Goal: Task Accomplishment & Management: Manage account settings

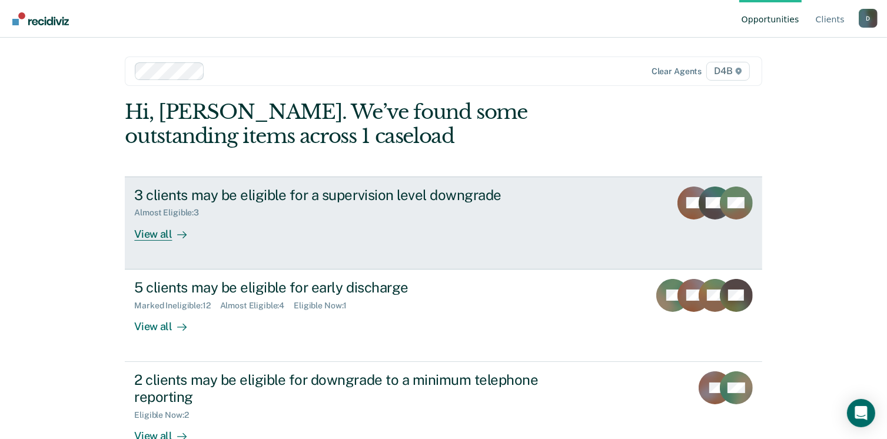
click at [162, 233] on div "View all" at bounding box center [167, 229] width 66 height 23
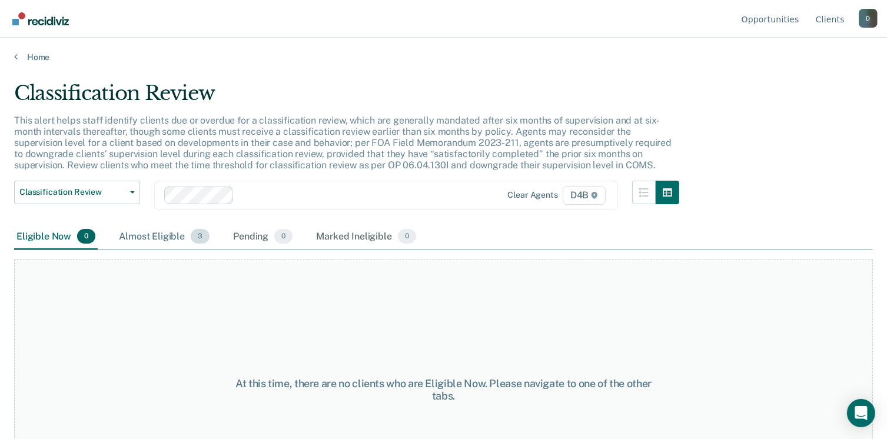
click at [155, 232] on div "Almost Eligible 3" at bounding box center [164, 237] width 95 height 26
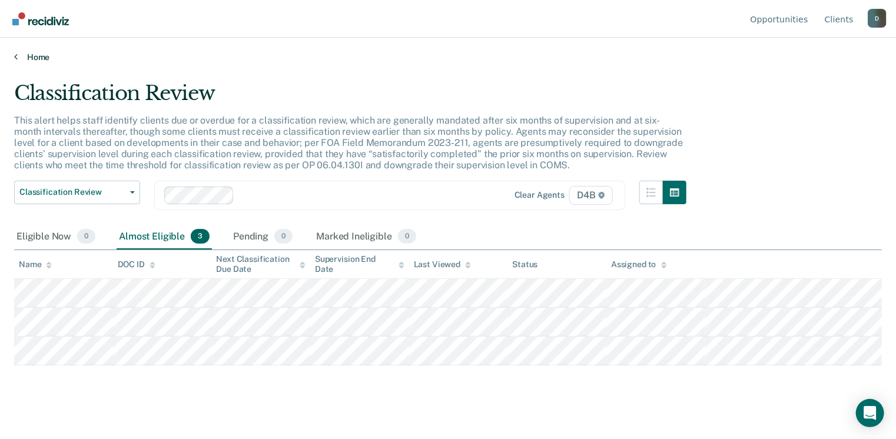
click at [19, 57] on link "Home" at bounding box center [448, 57] width 868 height 11
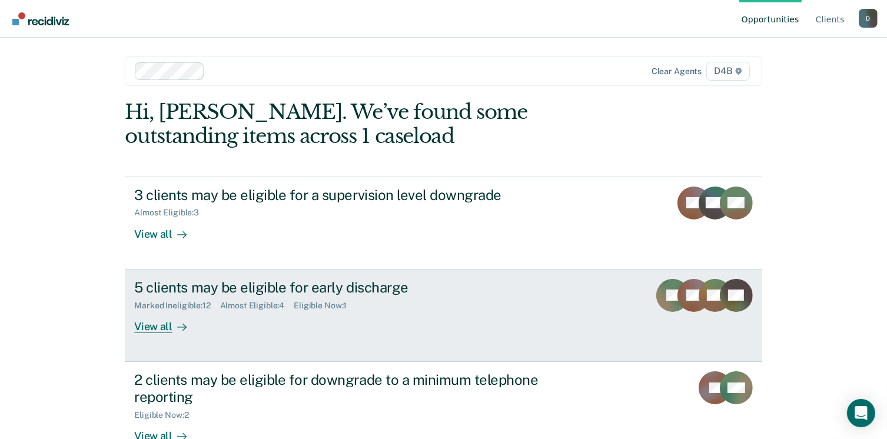
click at [276, 289] on div "5 clients may be eligible for early discharge" at bounding box center [340, 287] width 413 height 17
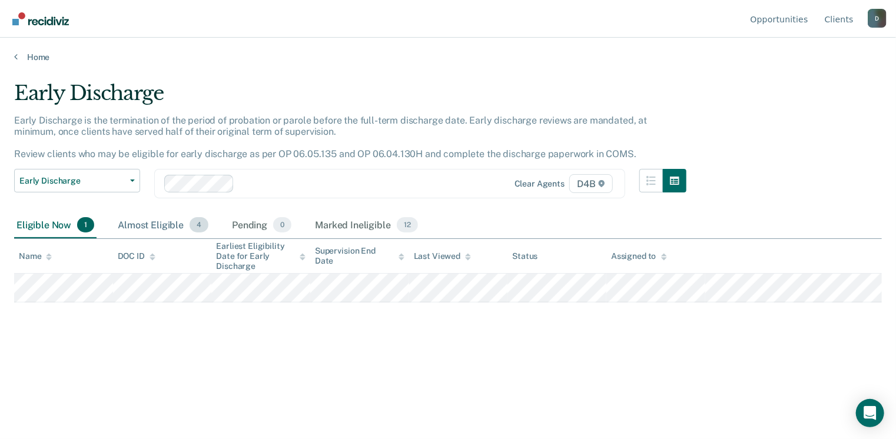
click at [154, 224] on div "Almost Eligible 4" at bounding box center [162, 226] width 95 height 26
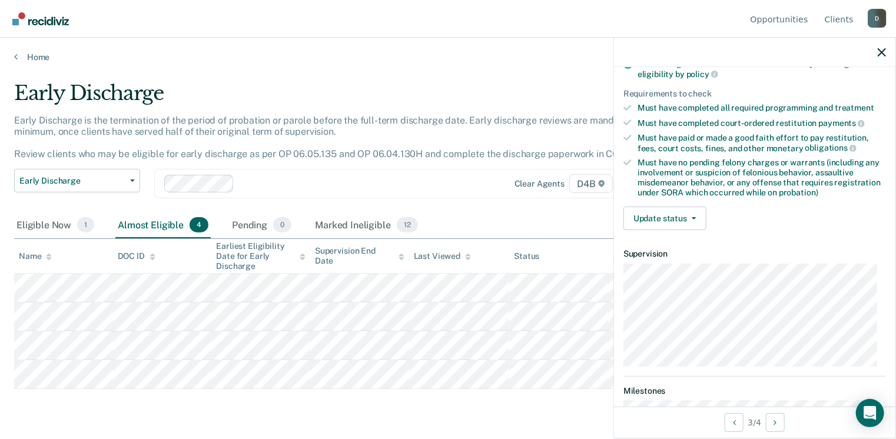
scroll to position [172, 0]
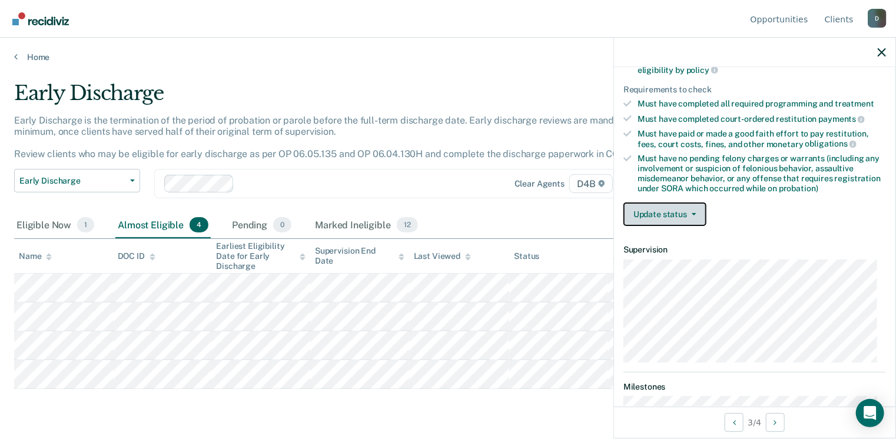
click at [696, 214] on button "Update status" at bounding box center [664, 215] width 83 height 24
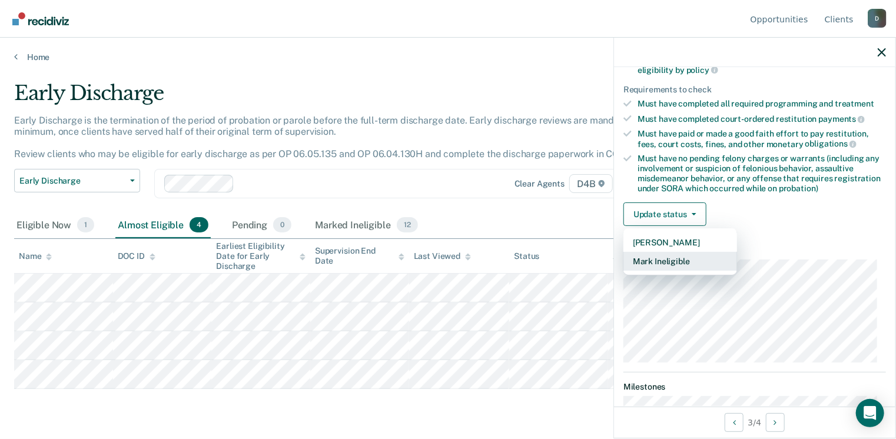
click at [684, 253] on button "Mark Ineligible" at bounding box center [680, 261] width 114 height 19
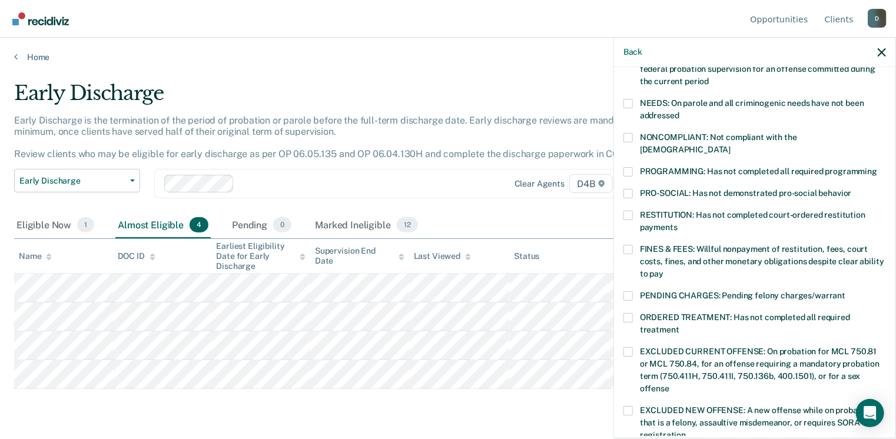
click at [631, 167] on span at bounding box center [627, 171] width 9 height 9
click at [877, 167] on input "PROGRAMMING: Has not completed all required programming" at bounding box center [877, 167] width 0 height 0
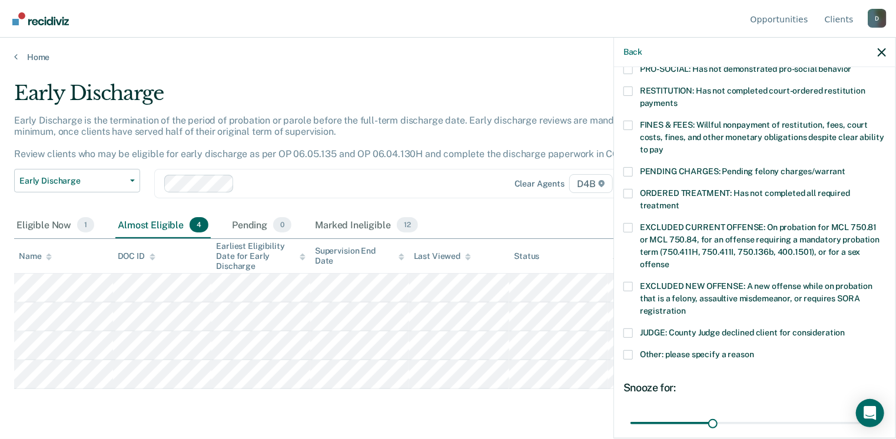
scroll to position [383, 0]
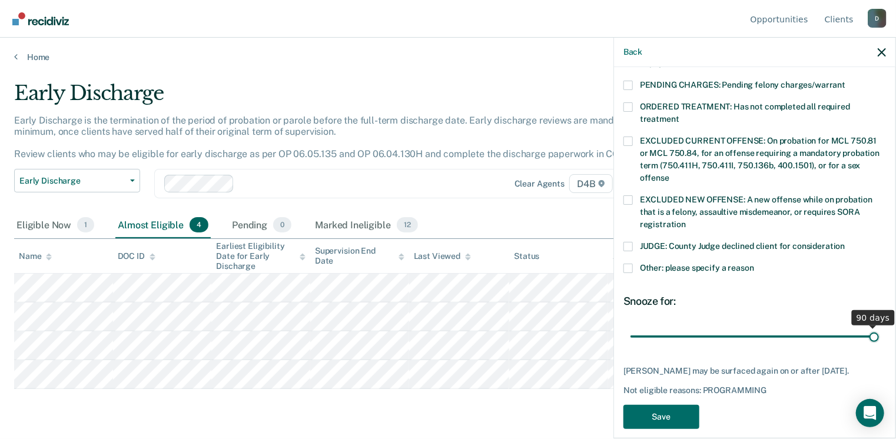
drag, startPoint x: 711, startPoint y: 322, endPoint x: 888, endPoint y: 308, distance: 178.4
type input "90"
click at [879, 327] on input "range" at bounding box center [755, 337] width 248 height 21
click at [678, 405] on button "Save" at bounding box center [661, 417] width 76 height 24
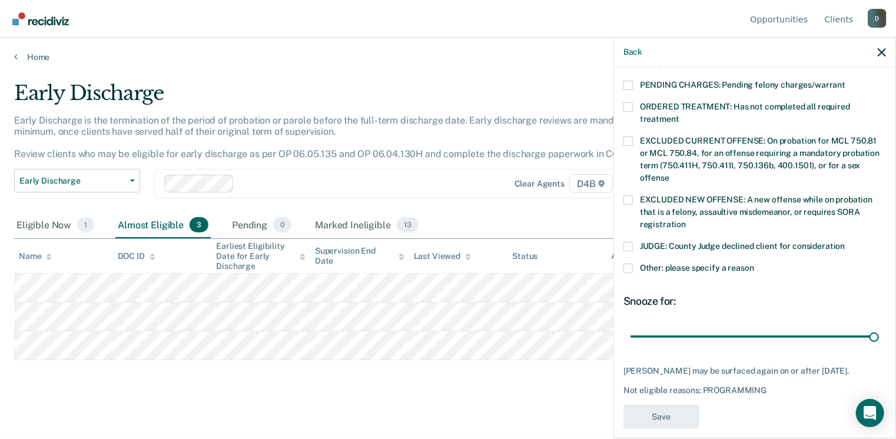
scroll to position [334, 0]
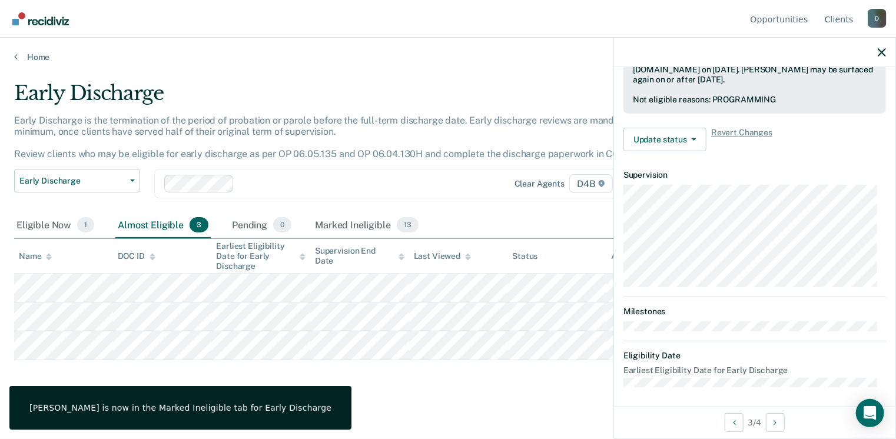
click at [379, 380] on div "Early Discharge Early Discharge is the termination of the period of probation o…" at bounding box center [448, 234] width 868 height 307
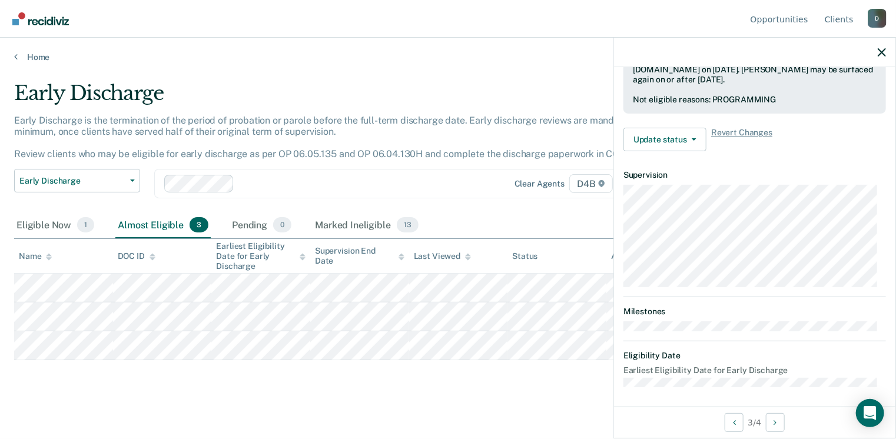
click at [403, 389] on main "Early Discharge Early Discharge is the termination of the period of probation o…" at bounding box center [448, 248] width 896 height 373
click at [884, 53] on icon "button" at bounding box center [882, 52] width 8 height 8
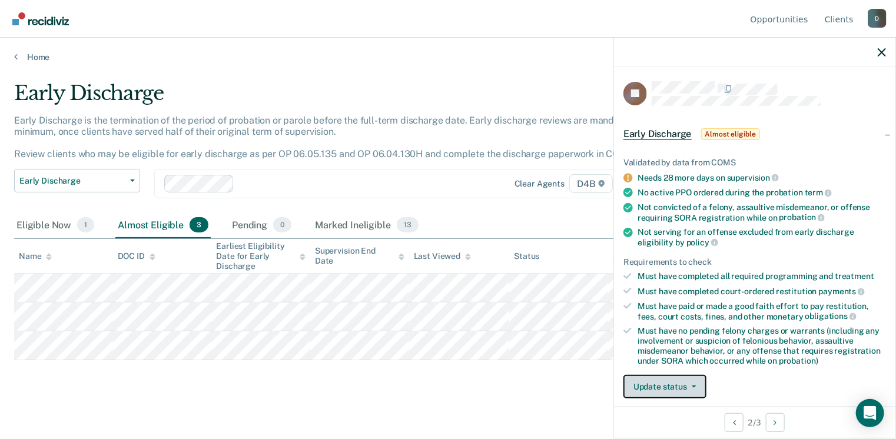
click at [696, 386] on button "Update status" at bounding box center [664, 387] width 83 height 24
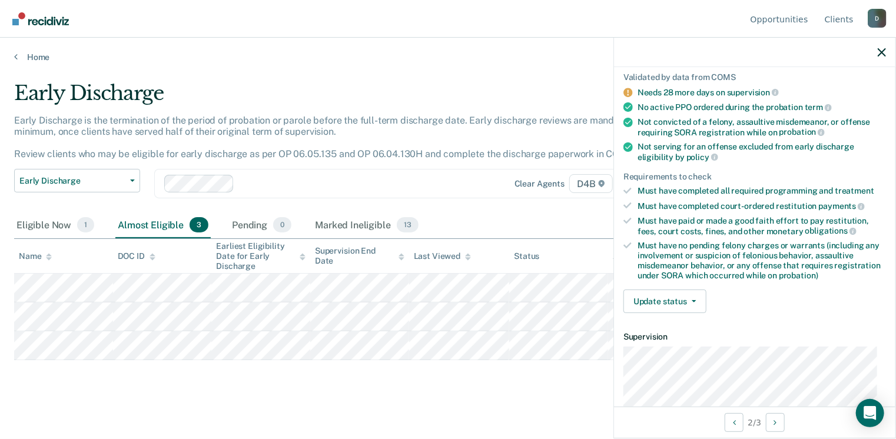
scroll to position [67, 0]
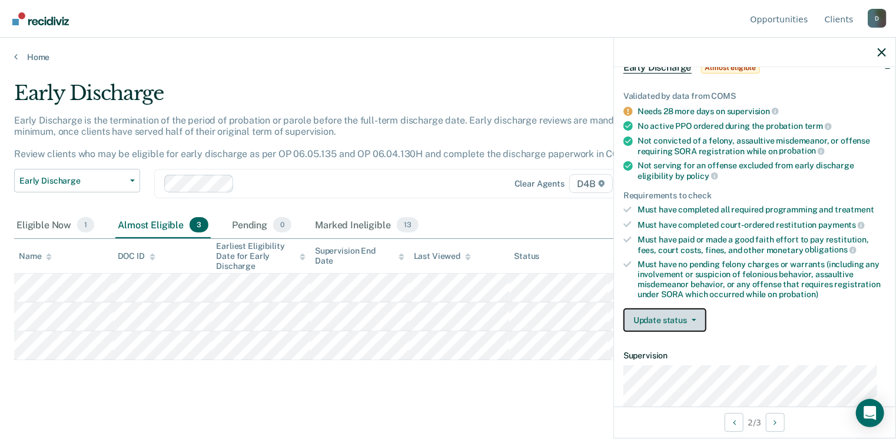
click at [690, 319] on span "button" at bounding box center [691, 320] width 9 height 2
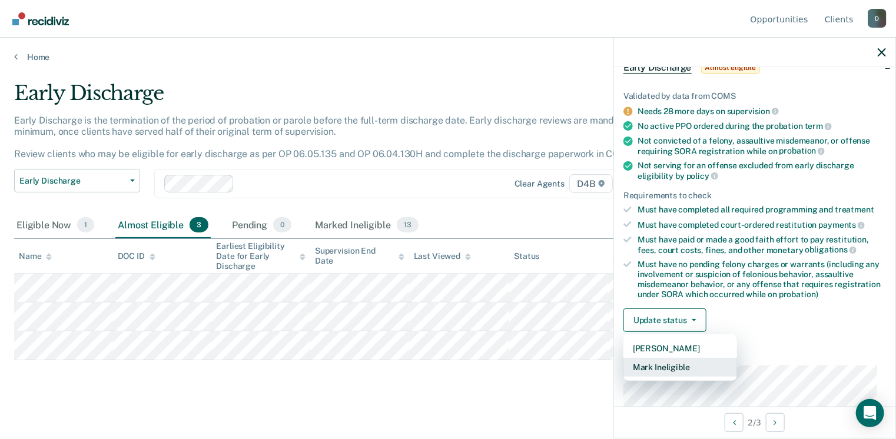
click at [681, 363] on button "Mark Ineligible" at bounding box center [680, 367] width 114 height 19
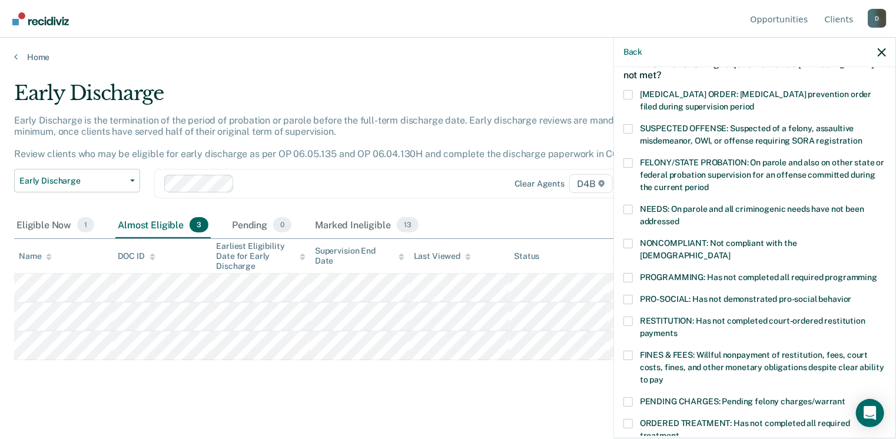
scroll to position [132, 0]
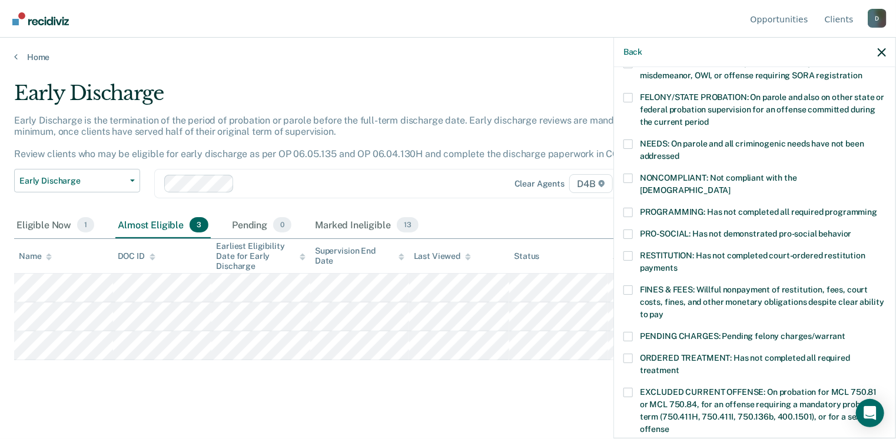
click at [630, 251] on span at bounding box center [627, 255] width 9 height 9
click at [678, 264] on input "RESTITUTION: Has not completed court-ordered restitution payments" at bounding box center [678, 264] width 0 height 0
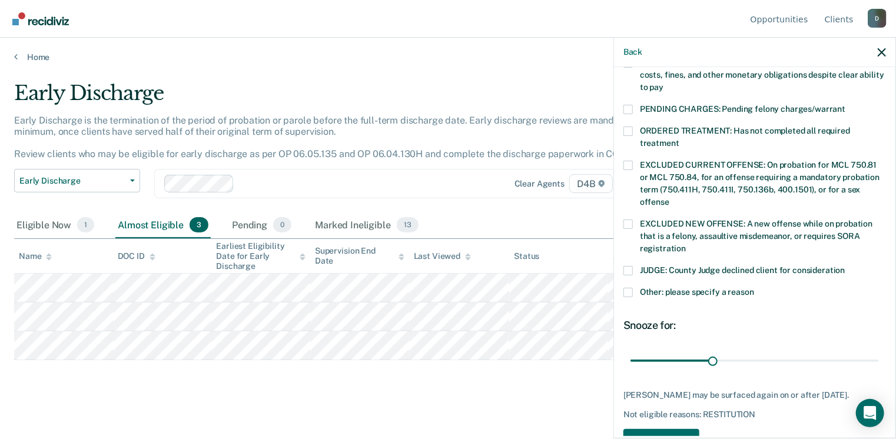
scroll to position [383, 0]
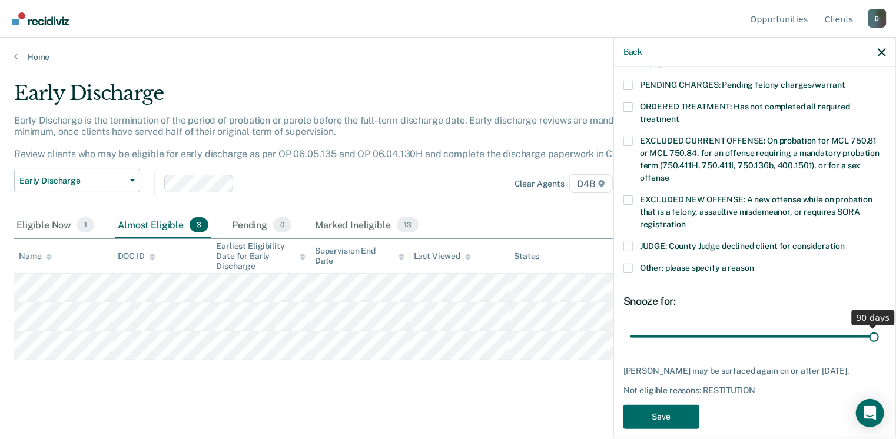
drag, startPoint x: 711, startPoint y: 323, endPoint x: 881, endPoint y: 301, distance: 171.0
type input "90"
click at [879, 327] on input "range" at bounding box center [755, 337] width 248 height 21
click at [671, 405] on button "Save" at bounding box center [661, 417] width 76 height 24
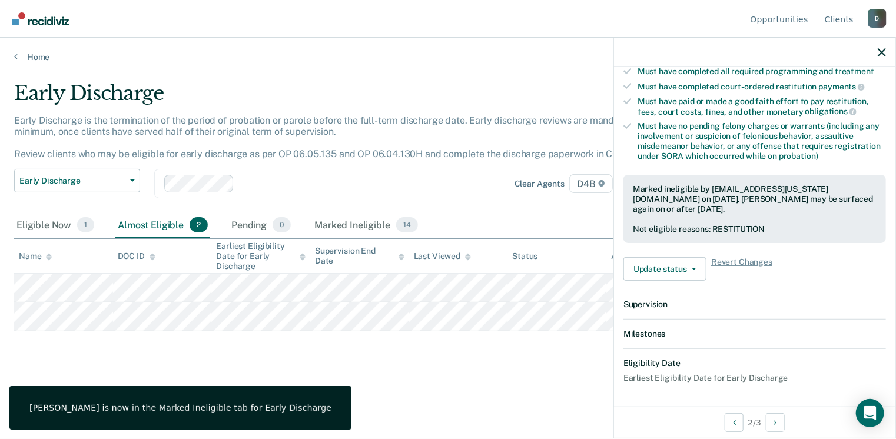
scroll to position [334, 0]
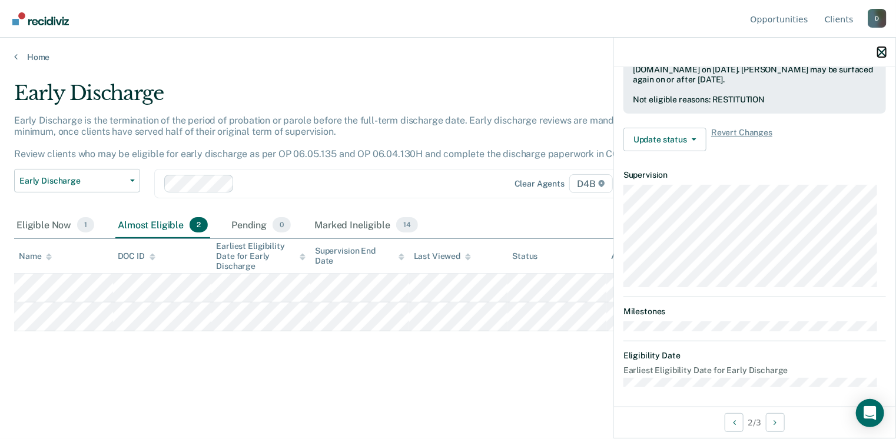
click at [883, 52] on icon "button" at bounding box center [882, 52] width 8 height 8
